Goal: Transaction & Acquisition: Register for event/course

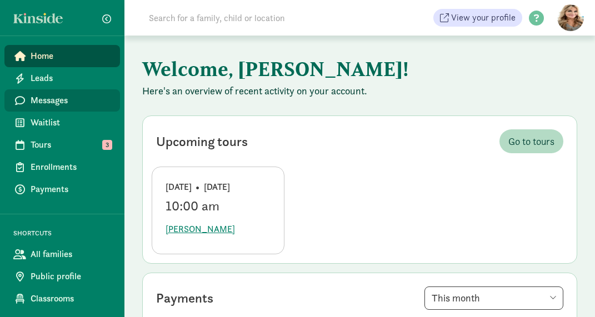
click at [36, 102] on span "Messages" at bounding box center [71, 100] width 81 height 13
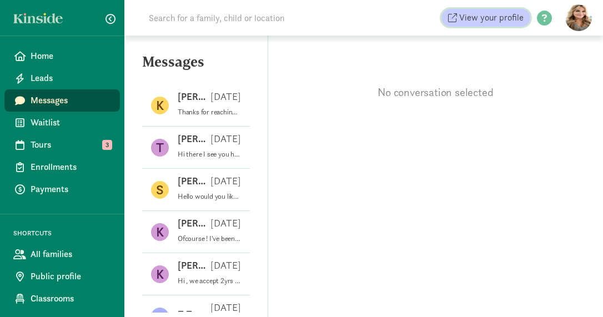
click at [503, 11] on span "View your profile" at bounding box center [491, 17] width 64 height 13
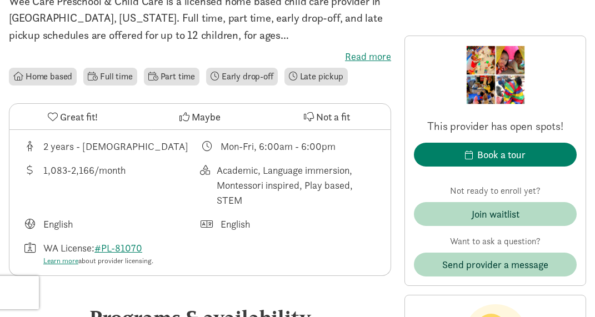
scroll to position [295, 0]
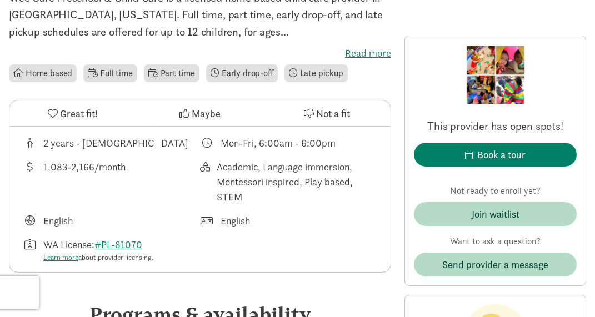
click at [113, 170] on div "1,083-2,166/month" at bounding box center [84, 181] width 82 height 45
click at [111, 187] on div "1,083-2,166/month" at bounding box center [84, 181] width 82 height 45
click at [362, 56] on label "Read more" at bounding box center [200, 53] width 382 height 13
click at [0, 0] on input "Read more" at bounding box center [0, 0] width 0 height 0
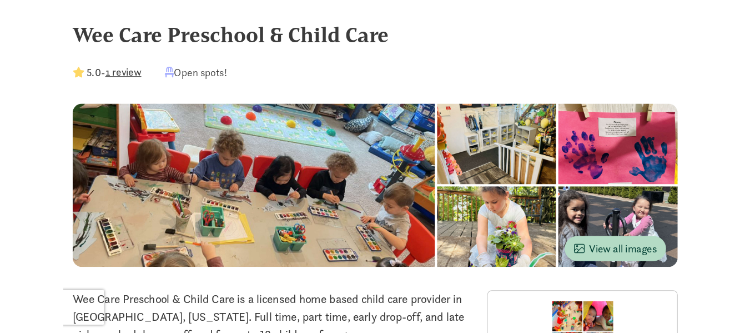
scroll to position [0, 0]
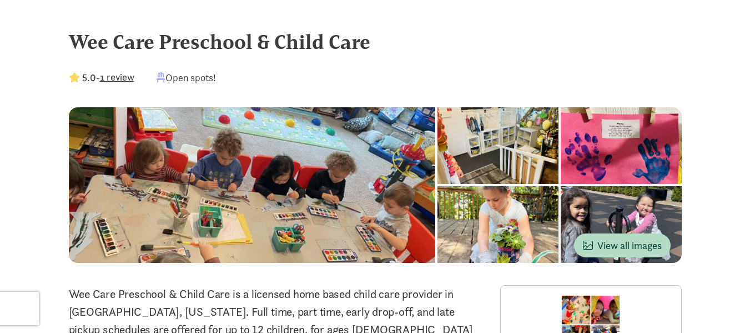
click at [439, 47] on div "Wee Care Preschool & Child Care" at bounding box center [375, 42] width 613 height 30
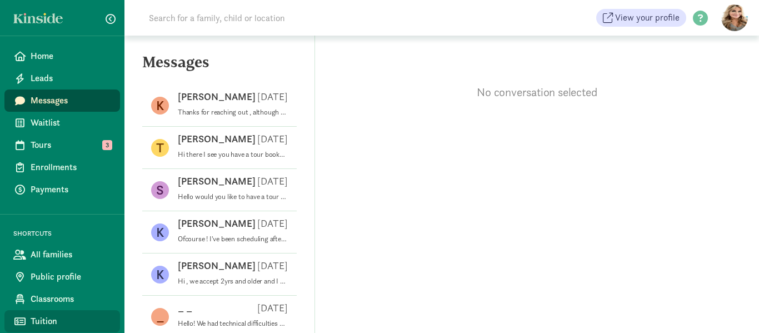
click at [46, 323] on span "Tuition" at bounding box center [71, 320] width 81 height 13
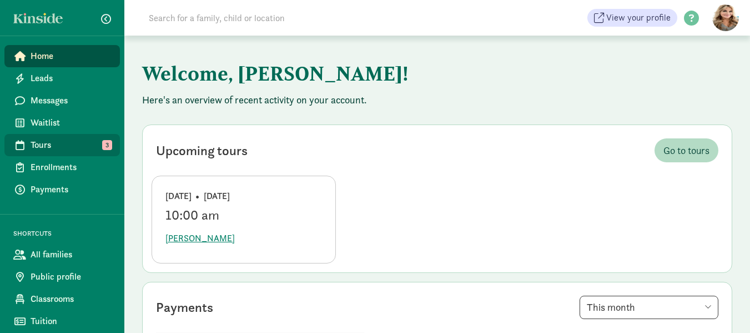
click at [27, 143] on link "Tours 3" at bounding box center [62, 145] width 116 height 22
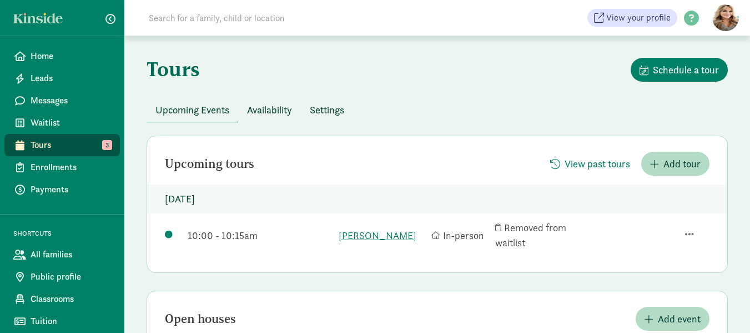
click at [272, 111] on span "Availability" at bounding box center [269, 109] width 45 height 15
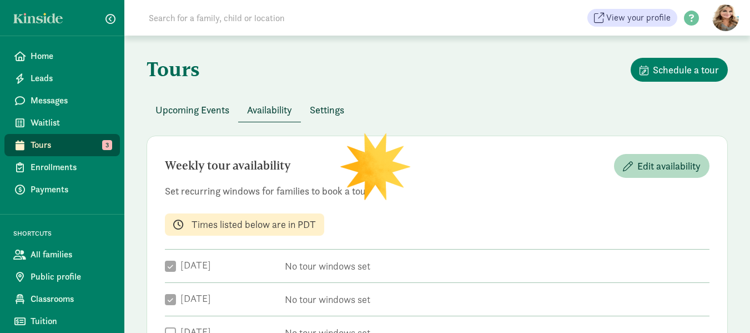
checkbox input "true"
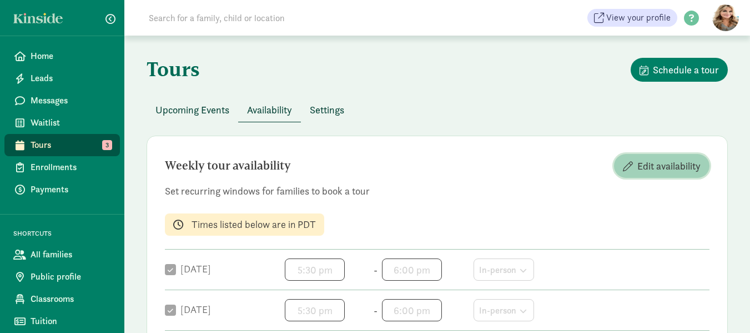
click at [650, 164] on span "Edit availability" at bounding box center [669, 165] width 63 height 15
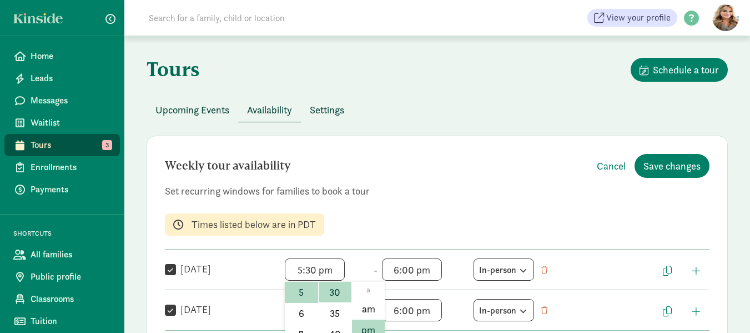
scroll to position [7, 0]
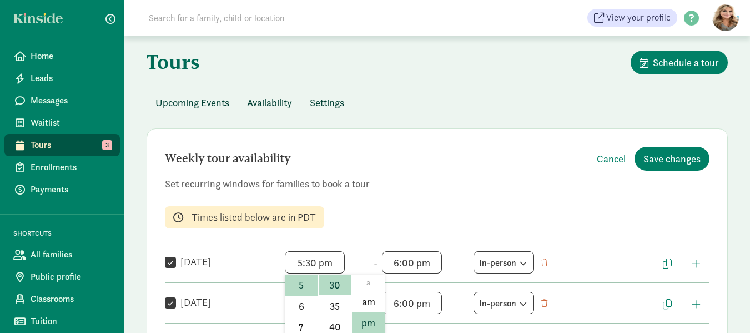
click at [309, 272] on span "5:30 pm h 12 1 2 3 4 5 6 7 8 9 10 11 mm 00 05 10 15 20 25 30 35 40 45 50 55 a a…" at bounding box center [327, 262] width 84 height 22
click at [168, 262] on div at bounding box center [375, 166] width 750 height 333
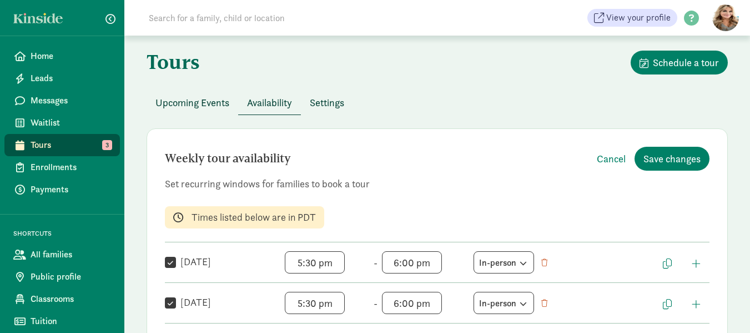
click at [168, 262] on input "Monday" at bounding box center [170, 262] width 11 height 15
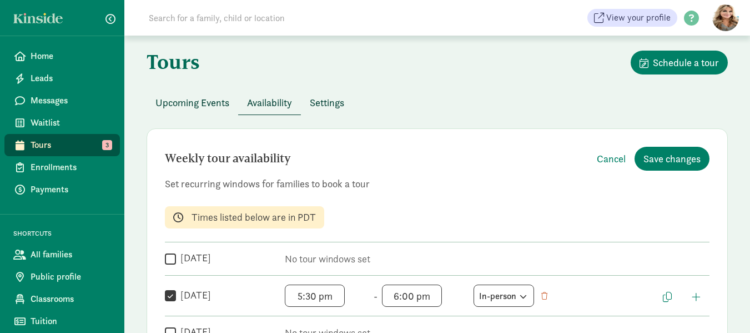
click at [168, 262] on input "Monday" at bounding box center [170, 258] width 11 height 15
checkbox input "true"
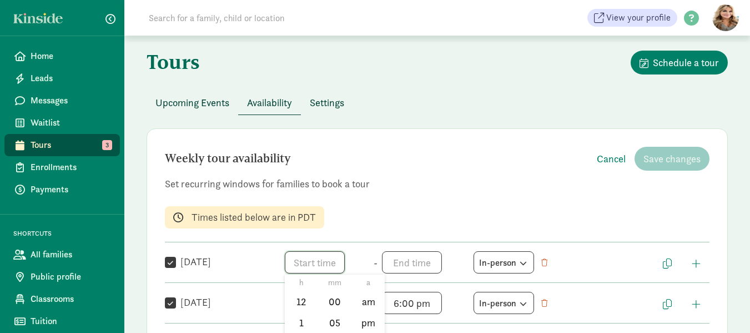
click at [301, 268] on span "h 12 1 2 3 4 5 6 7 8 9 10 11 mm 00 05 10 15 20 25 30 35 40 45 50 55 a am pm" at bounding box center [327, 262] width 84 height 22
click at [405, 268] on div at bounding box center [375, 166] width 750 height 333
click at [308, 261] on span "h 12 1 2 3 4 5 6 7 8 9 10 11 mm 00 05 10 15 20 25 30 35 40 45 50 55 a am pm" at bounding box center [327, 262] width 84 height 22
click at [553, 279] on div at bounding box center [375, 166] width 750 height 333
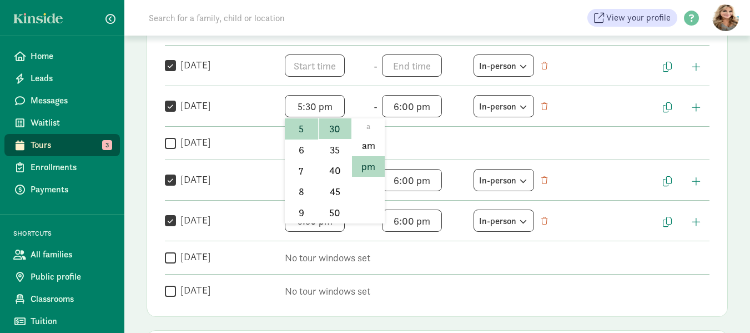
drag, startPoint x: 341, startPoint y: 302, endPoint x: 321, endPoint y: 303, distance: 20.1
click at [321, 117] on span "5:30 pm h 12 1 2 3 4 5 6 7 8 9 10 11 mm 00 05 10 15 20 25 30 35 40 45 50 55 a a…" at bounding box center [327, 106] width 84 height 22
click at [169, 144] on div at bounding box center [375, 166] width 750 height 333
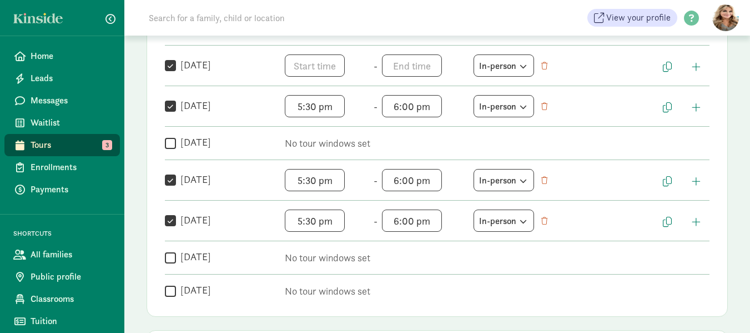
click at [169, 144] on input "Wednesday" at bounding box center [170, 143] width 11 height 15
checkbox input "true"
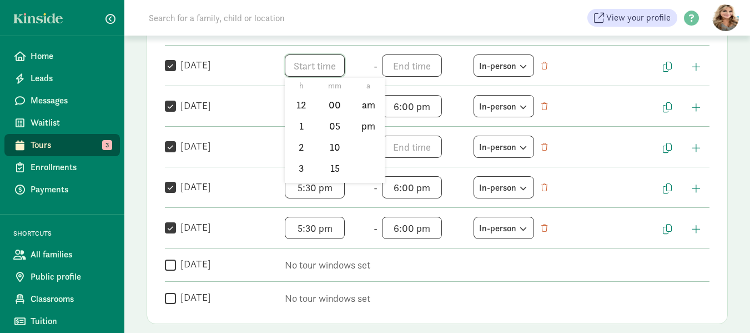
click at [300, 74] on span "h 12 1 2 3 4 5 6 7 8 9 10 11 mm 00 05 10 15 20 25 30 35 40 45 50 55 a am pm" at bounding box center [327, 65] width 84 height 22
click at [298, 145] on li "5" at bounding box center [301, 143] width 33 height 21
click at [329, 143] on li "25" at bounding box center [335, 143] width 33 height 21
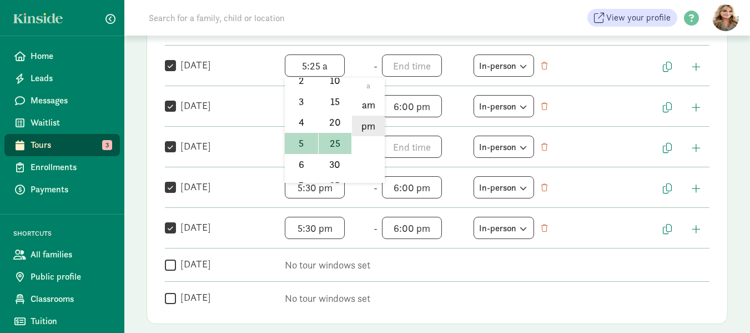
click at [363, 130] on li "pm" at bounding box center [368, 126] width 33 height 21
type input "5:25 pm"
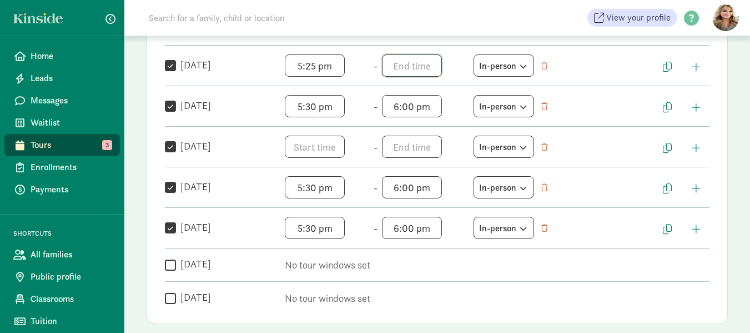
click at [410, 68] on span "h 12 1 2 3 4 5 6 7 8 9 10 11 mm 00 05 10 15 20 25 30 35 40 45 50 55 a am pm" at bounding box center [424, 65] width 84 height 22
click at [398, 166] on li "6" at bounding box center [398, 164] width 33 height 21
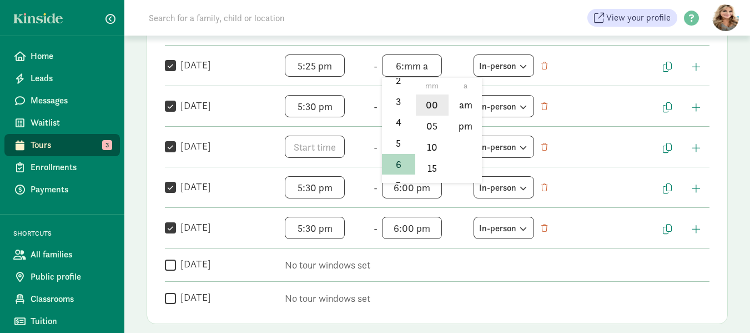
click at [425, 103] on li "00" at bounding box center [432, 104] width 33 height 21
click at [464, 127] on li "pm" at bounding box center [465, 126] width 33 height 21
type input "6:00 pm"
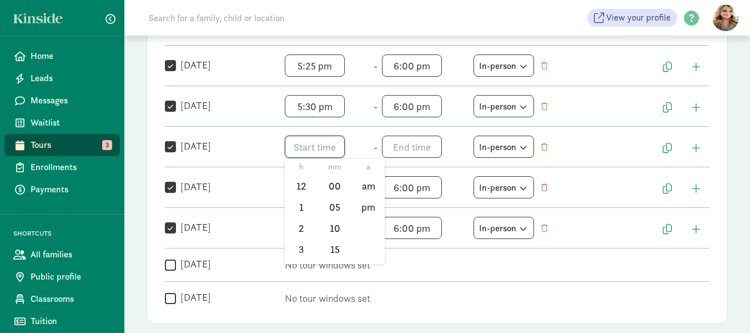
click at [320, 154] on span "h 12 1 2 3 4 5 6 7 8 9 10 11 mm 00 05 10 15 20 25 30 35 40 45 50 55 a am pm" at bounding box center [327, 147] width 84 height 22
click at [307, 217] on li "5" at bounding box center [301, 224] width 33 height 21
click at [331, 221] on li "25" at bounding box center [335, 224] width 33 height 21
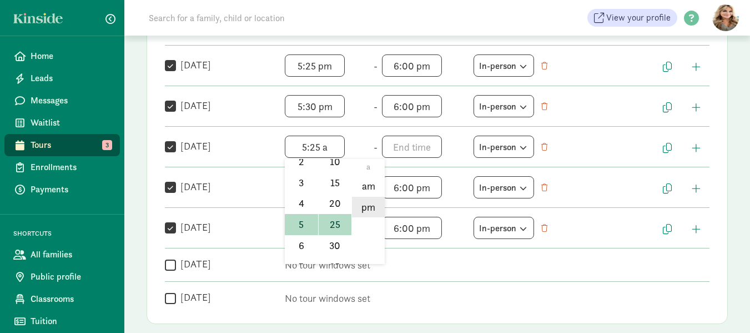
click at [370, 214] on li "pm" at bounding box center [368, 207] width 33 height 21
type input "5:25 pm"
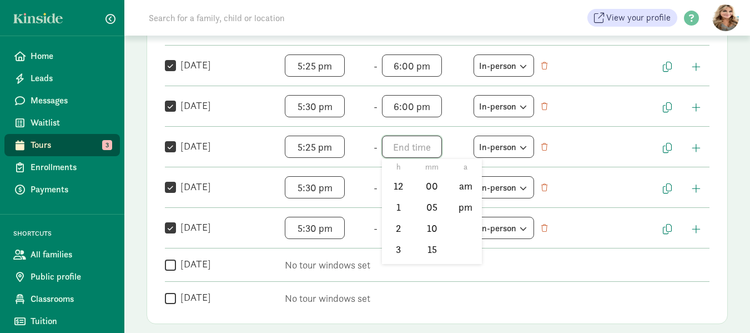
click at [415, 147] on span "h 12 1 2 3 4 5 6 7 8 9 10 11 mm 00 05 10 15 20 25 30 35 40 45 50 55 a am pm" at bounding box center [424, 147] width 84 height 22
click at [399, 248] on li "6" at bounding box center [398, 245] width 33 height 21
click at [427, 188] on li "00" at bounding box center [432, 185] width 33 height 21
click at [463, 213] on li "pm" at bounding box center [465, 207] width 33 height 21
type input "6:00 pm"
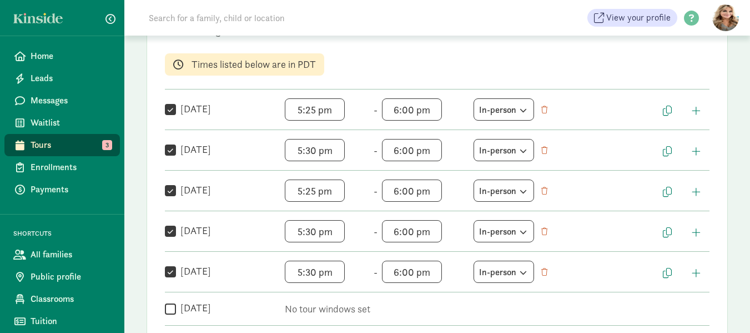
scroll to position [159, 0]
click at [699, 113] on span "button" at bounding box center [696, 111] width 9 height 10
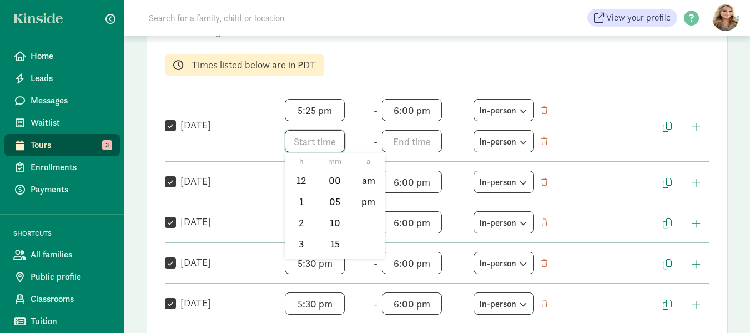
click at [314, 143] on span "h 12 1 2 3 4 5 6 7 8 9 10 11 mm 00 05 10 15 20 25 30 35 40 45 50 55 a am pm" at bounding box center [327, 141] width 84 height 22
click at [296, 238] on li "6" at bounding box center [301, 239] width 33 height 21
click at [329, 178] on li "00" at bounding box center [335, 180] width 33 height 21
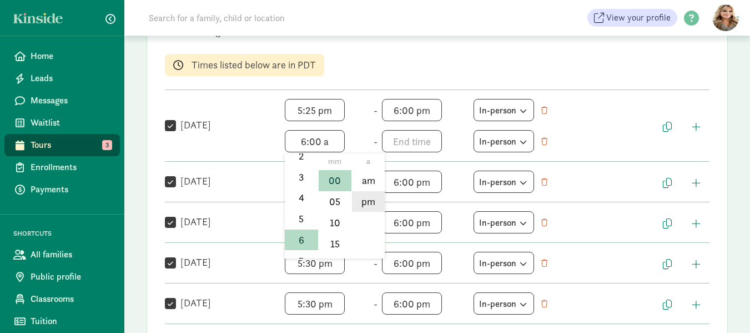
click at [369, 201] on li "pm" at bounding box center [368, 201] width 33 height 21
type input "6:00 pm"
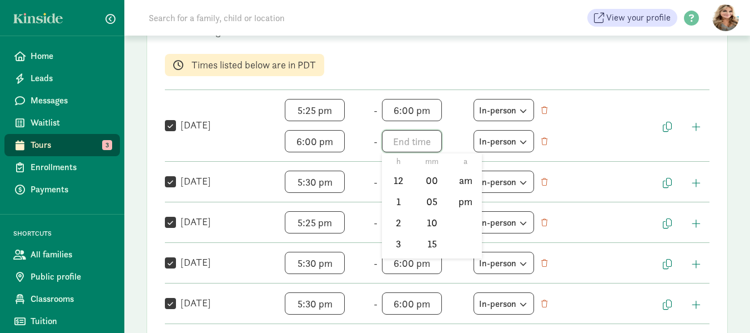
click at [408, 145] on span "h 12 1 2 3 4 5 6 7 8 9 10 11 mm 00 05 10 15 20 25 30 35 40 45 50 55 a am pm" at bounding box center [424, 141] width 84 height 22
click at [432, 223] on li "30" at bounding box center [432, 217] width 33 height 21
click at [464, 205] on li "pm" at bounding box center [465, 201] width 33 height 21
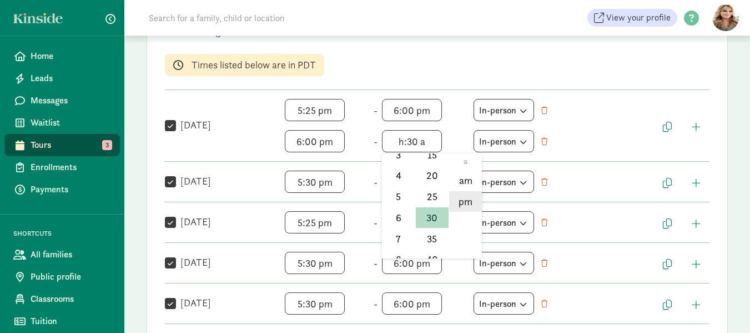
type input "h:30 pm"
click at [400, 144] on div at bounding box center [375, 166] width 750 height 333
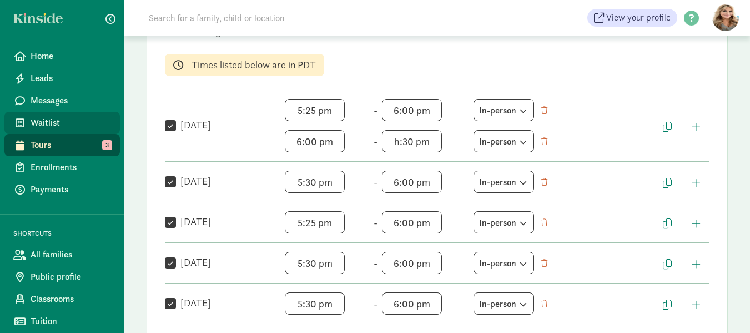
click at [54, 119] on span "Waitlist" at bounding box center [71, 122] width 81 height 13
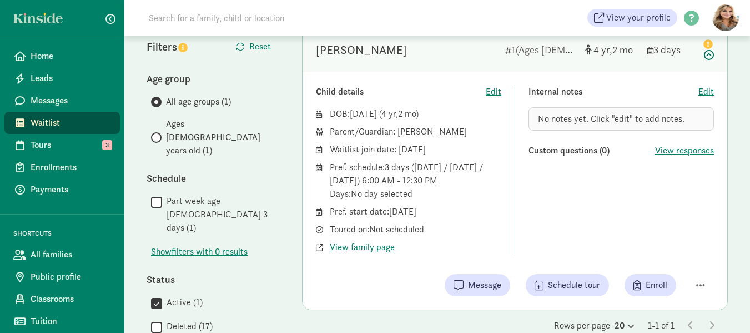
scroll to position [102, 0]
click at [653, 284] on span "Enroll" at bounding box center [657, 284] width 22 height 13
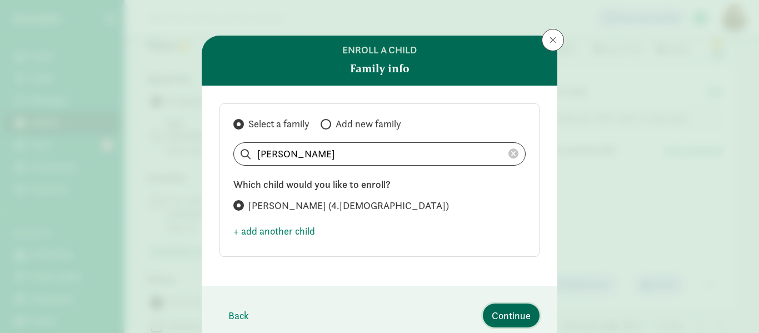
click at [502, 316] on span "Continue" at bounding box center [511, 315] width 39 height 15
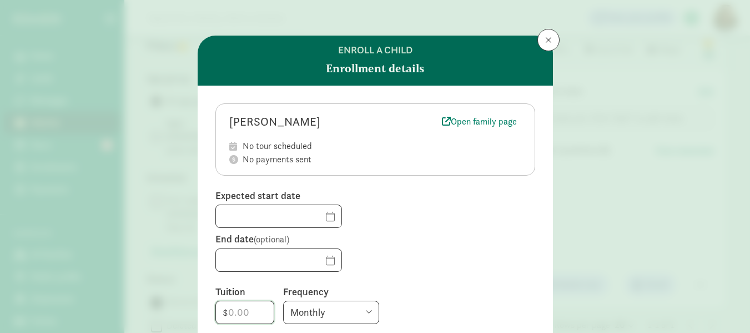
click at [226, 311] on input "number" at bounding box center [245, 312] width 58 height 22
type input "250"
click at [365, 312] on select "Monthly Weekly Every two weeks Annually" at bounding box center [331, 311] width 96 height 23
select select "weekly"
click at [283, 300] on select "Monthly Weekly Every two weeks Annually" at bounding box center [331, 311] width 96 height 23
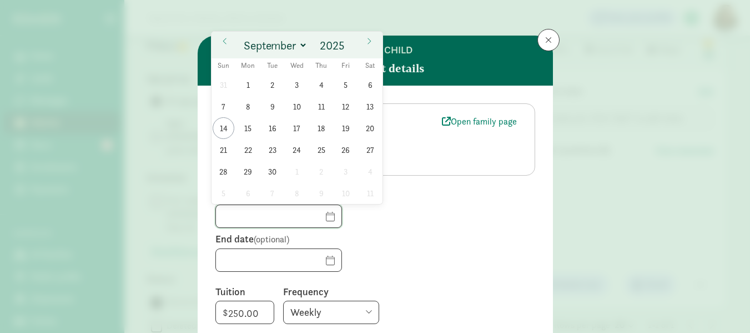
click at [312, 219] on input "text" at bounding box center [279, 216] width 126 height 22
click at [249, 128] on span "15" at bounding box center [248, 128] width 22 height 22
type input "09/15/2025"
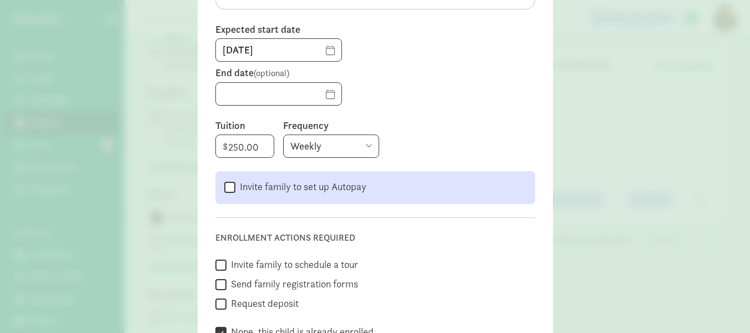
scroll to position [169, 0]
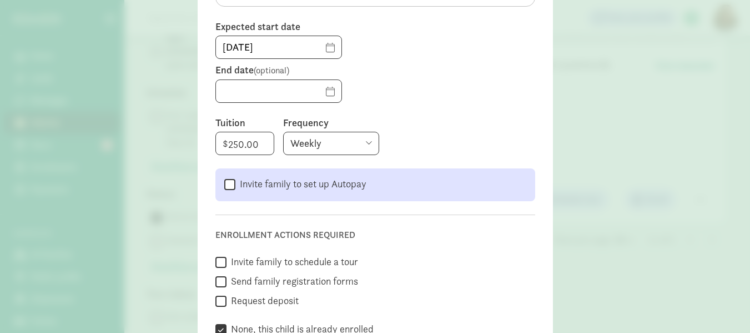
click at [215, 263] on input "Invite family to schedule a tour" at bounding box center [220, 262] width 11 height 15
checkbox input "true"
checkbox input "false"
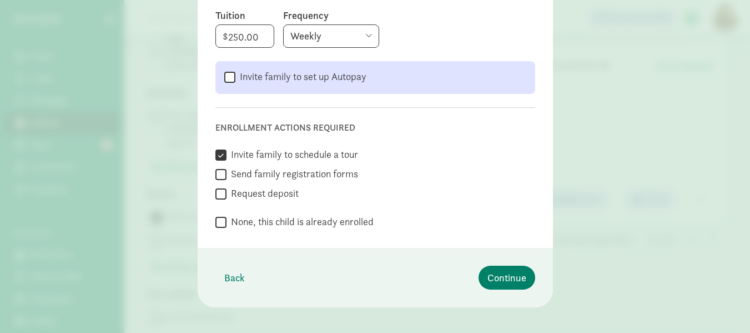
scroll to position [286, 0]
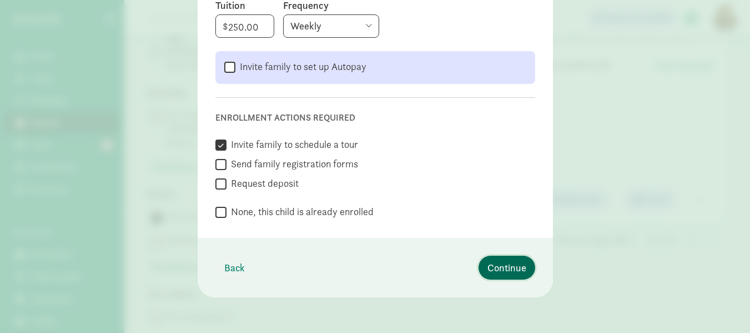
click at [510, 278] on button "Continue" at bounding box center [507, 267] width 57 height 24
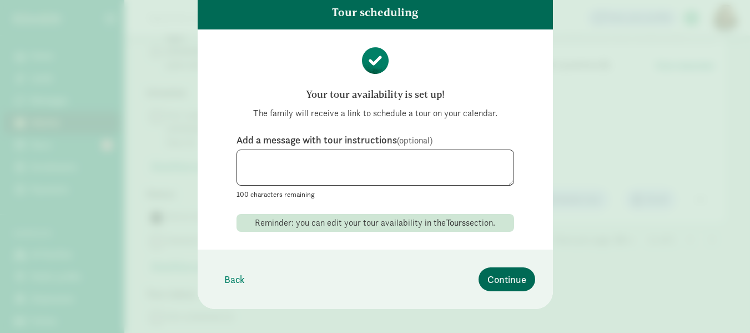
scroll to position [68, 0]
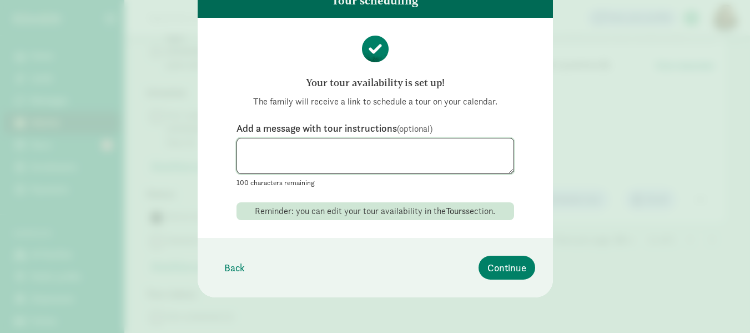
click at [247, 161] on textarea at bounding box center [376, 156] width 278 height 36
type textarea "if still interested please reach out ."
click at [505, 267] on span "Continue" at bounding box center [507, 267] width 39 height 15
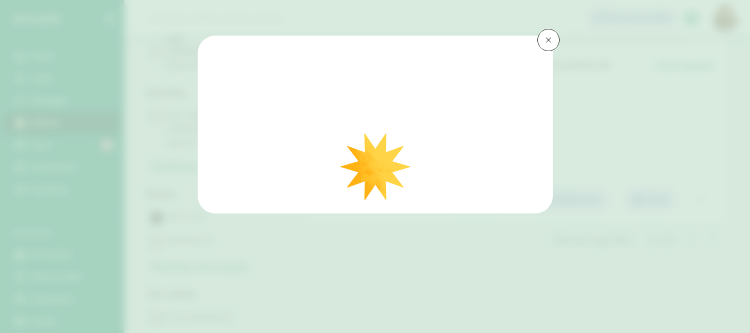
scroll to position [0, 0]
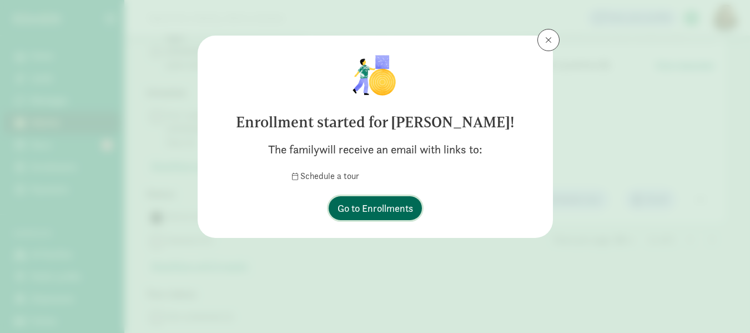
click at [399, 210] on span "Go to Enrollments" at bounding box center [376, 207] width 76 height 15
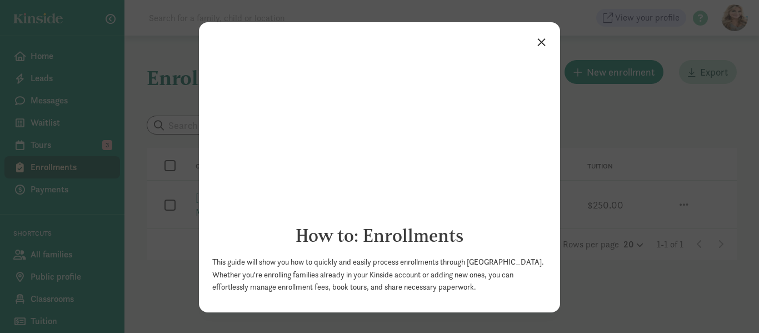
click at [536, 39] on link "×" at bounding box center [540, 41] width 19 height 20
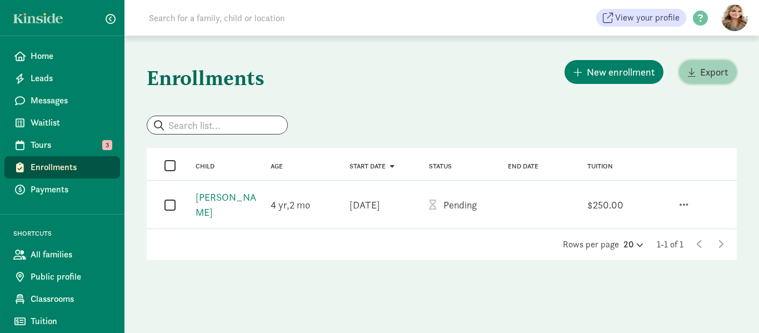
click at [704, 73] on span "Export" at bounding box center [714, 71] width 28 height 15
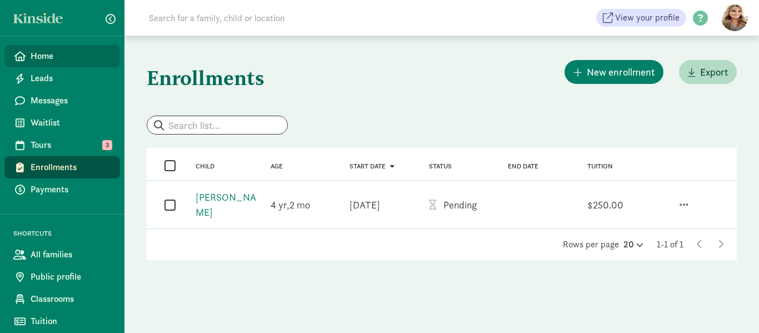
click at [46, 57] on span "Home" at bounding box center [71, 55] width 81 height 13
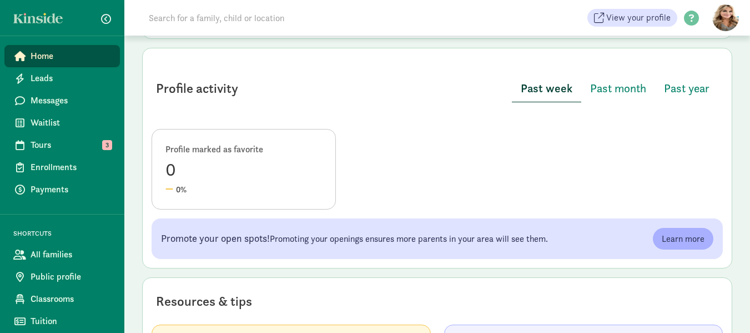
scroll to position [594, 0]
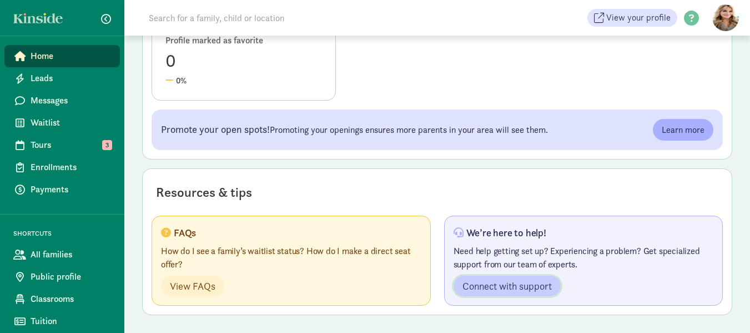
click at [479, 288] on span "Connect with support" at bounding box center [507, 285] width 89 height 15
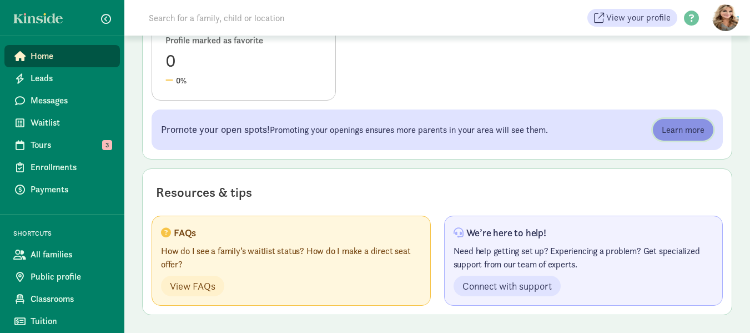
click at [666, 129] on span "Learn more" at bounding box center [683, 129] width 43 height 13
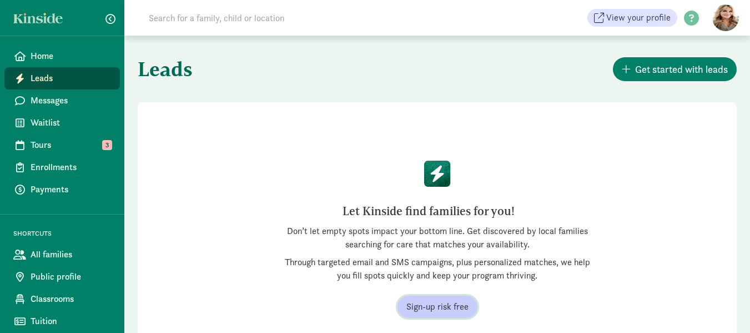
click at [433, 303] on span "Sign-up risk free" at bounding box center [438, 306] width 62 height 13
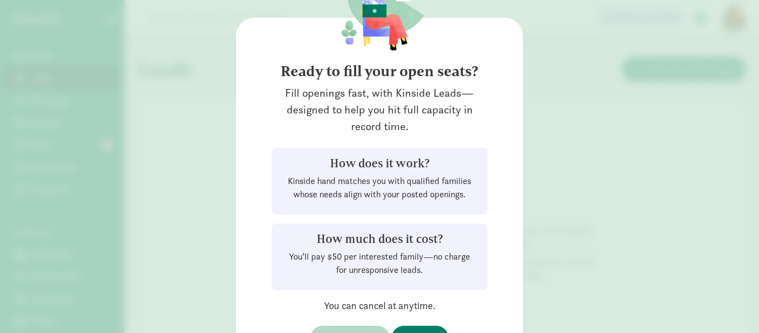
scroll to position [116, 0]
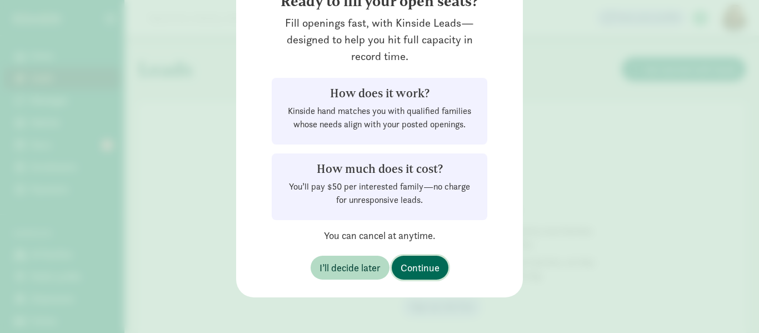
click at [418, 273] on span "Continue" at bounding box center [419, 267] width 39 height 15
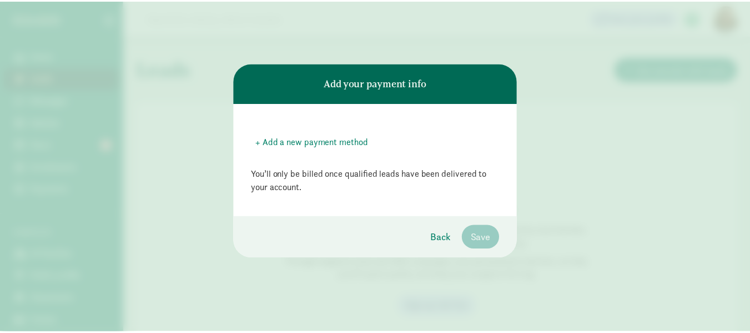
scroll to position [0, 0]
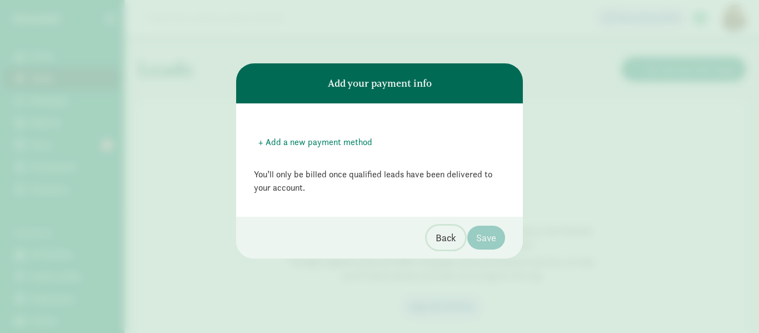
click at [442, 236] on span "Back" at bounding box center [445, 237] width 21 height 15
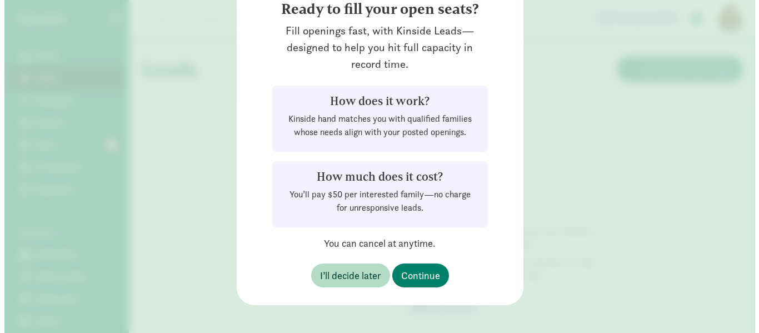
scroll to position [116, 0]
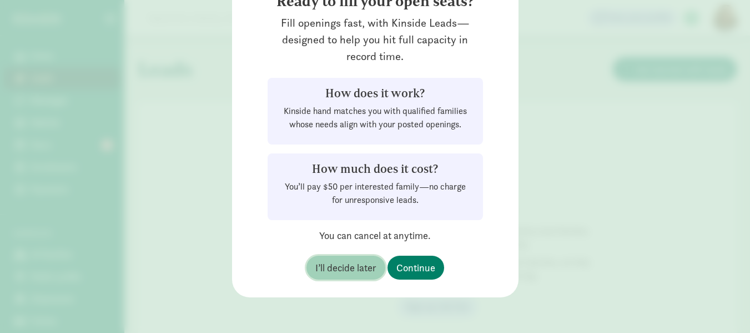
click at [349, 262] on span "I’ll decide later" at bounding box center [345, 267] width 61 height 15
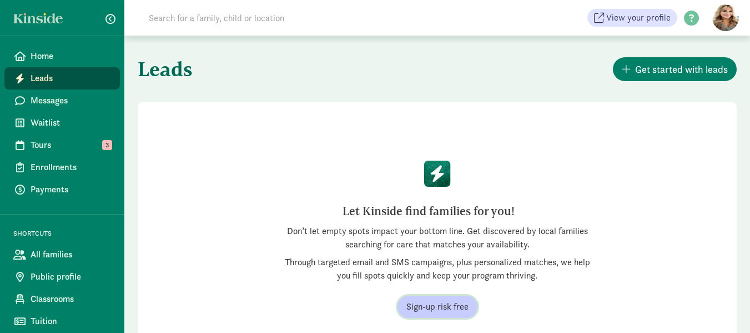
click at [425, 307] on span "Sign-up risk free" at bounding box center [438, 306] width 62 height 13
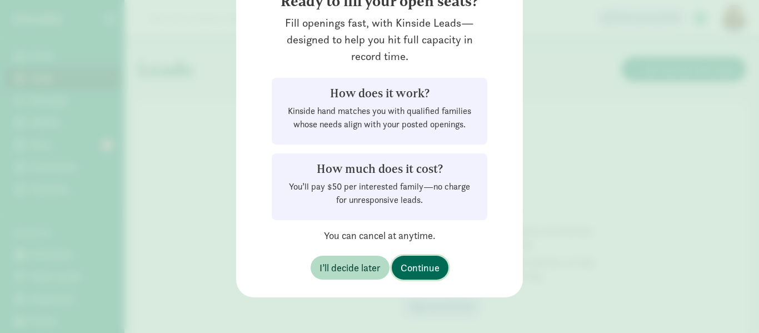
click at [422, 271] on span "Continue" at bounding box center [419, 267] width 39 height 15
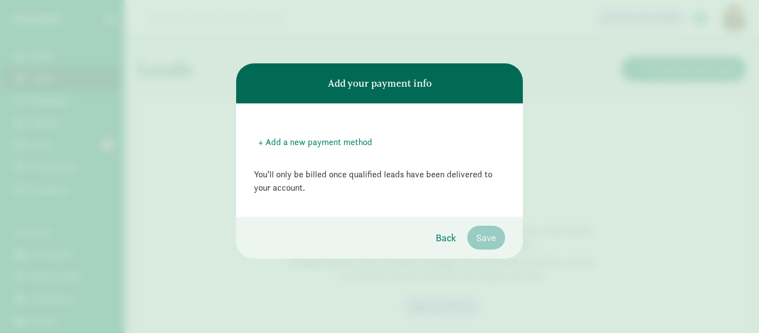
scroll to position [0, 0]
